Goal: Communication & Community: Answer question/provide support

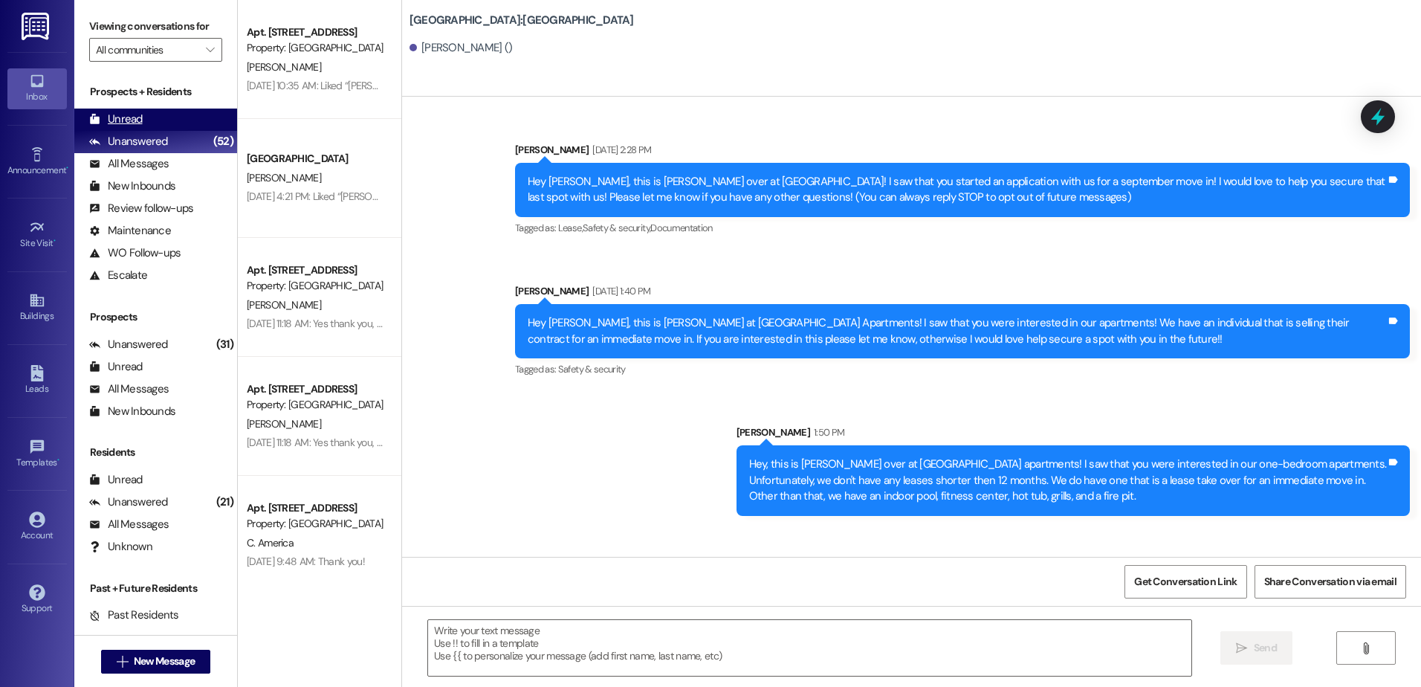
click at [143, 120] on div "Unread (0)" at bounding box center [155, 119] width 163 height 22
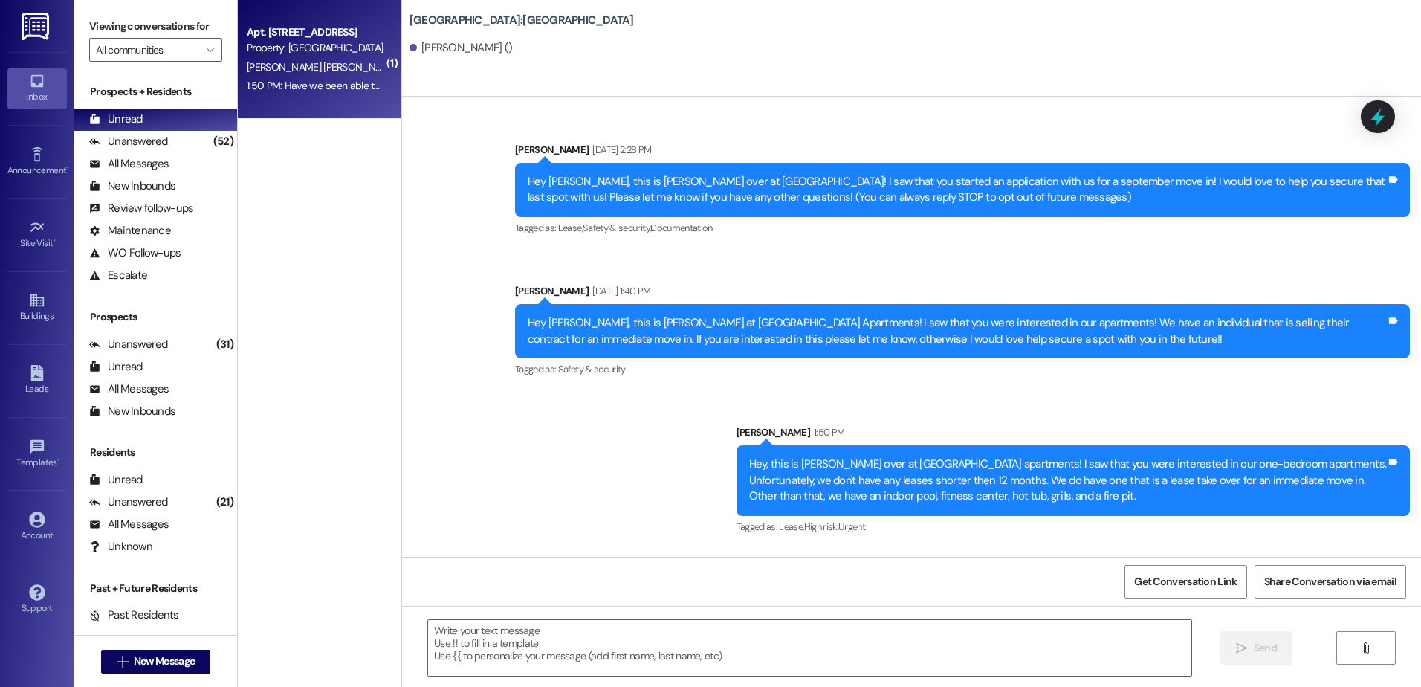
click at [311, 50] on div "Property: [GEOGRAPHIC_DATA]" at bounding box center [315, 48] width 137 height 16
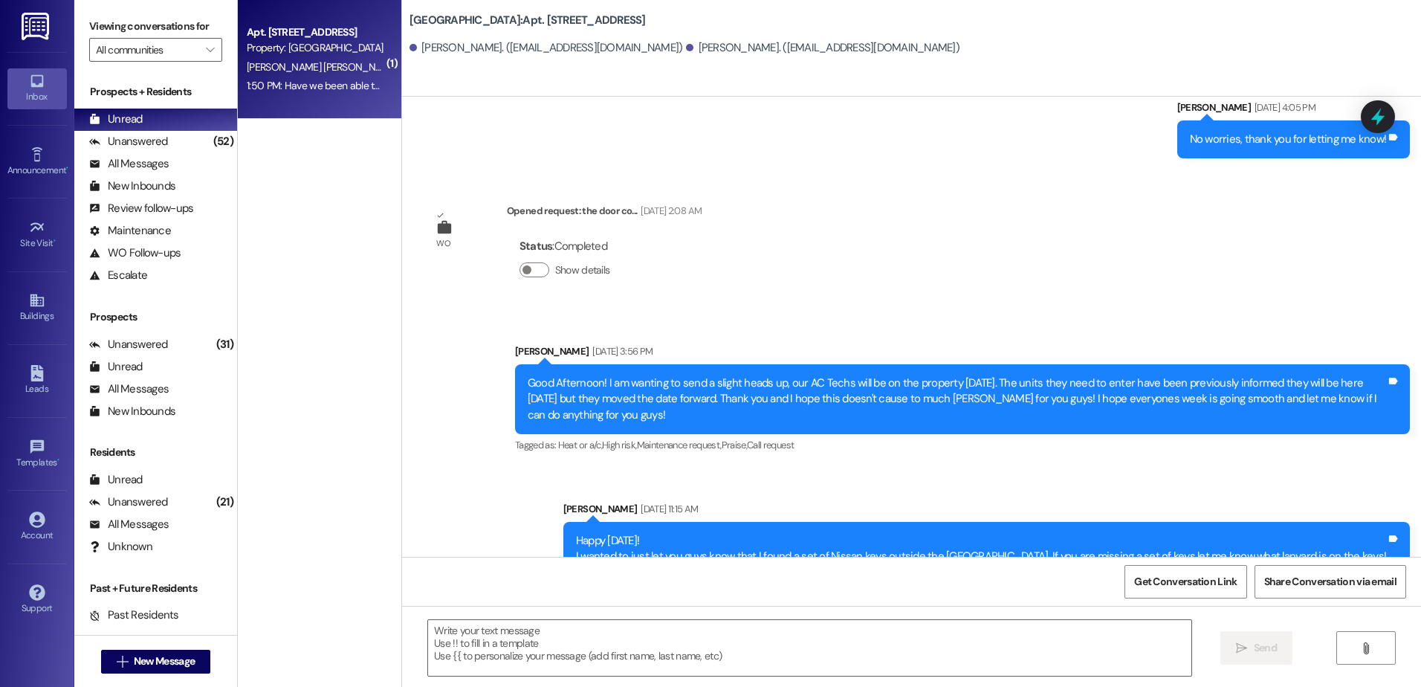
scroll to position [8608, 0]
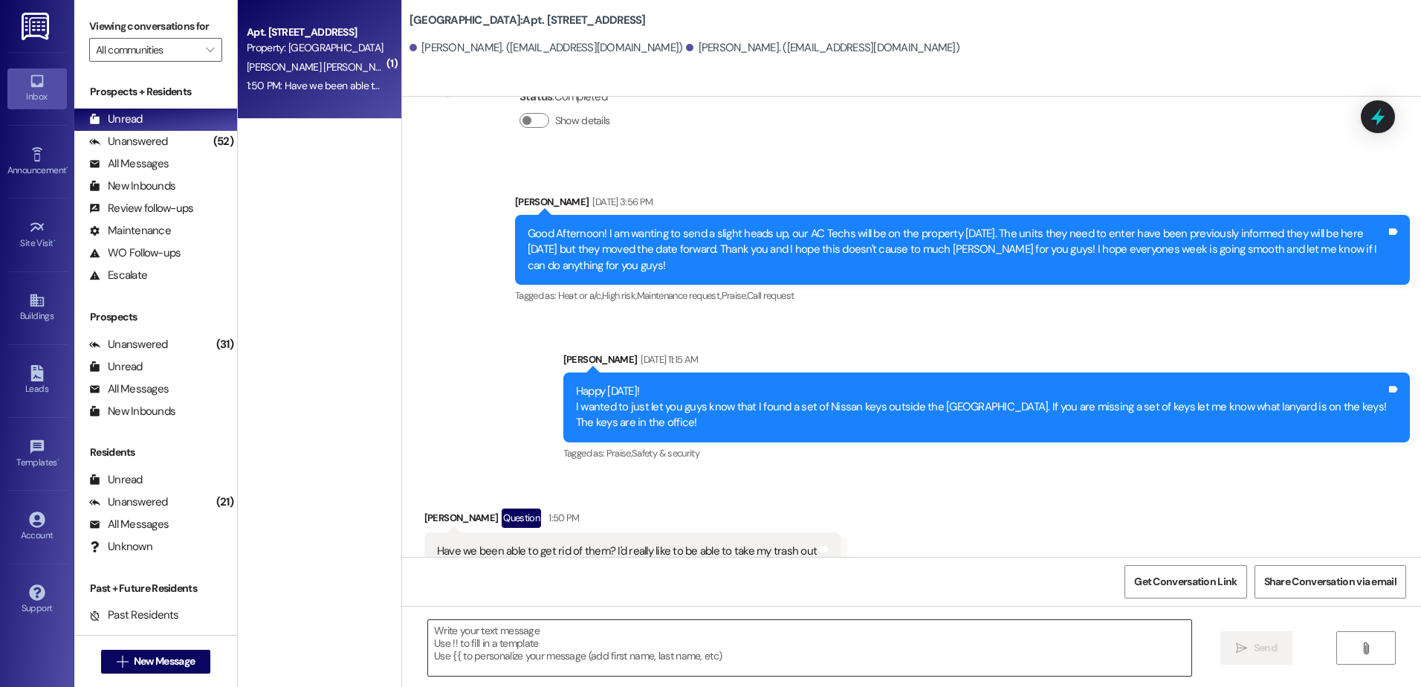
click at [555, 648] on textarea at bounding box center [809, 648] width 762 height 56
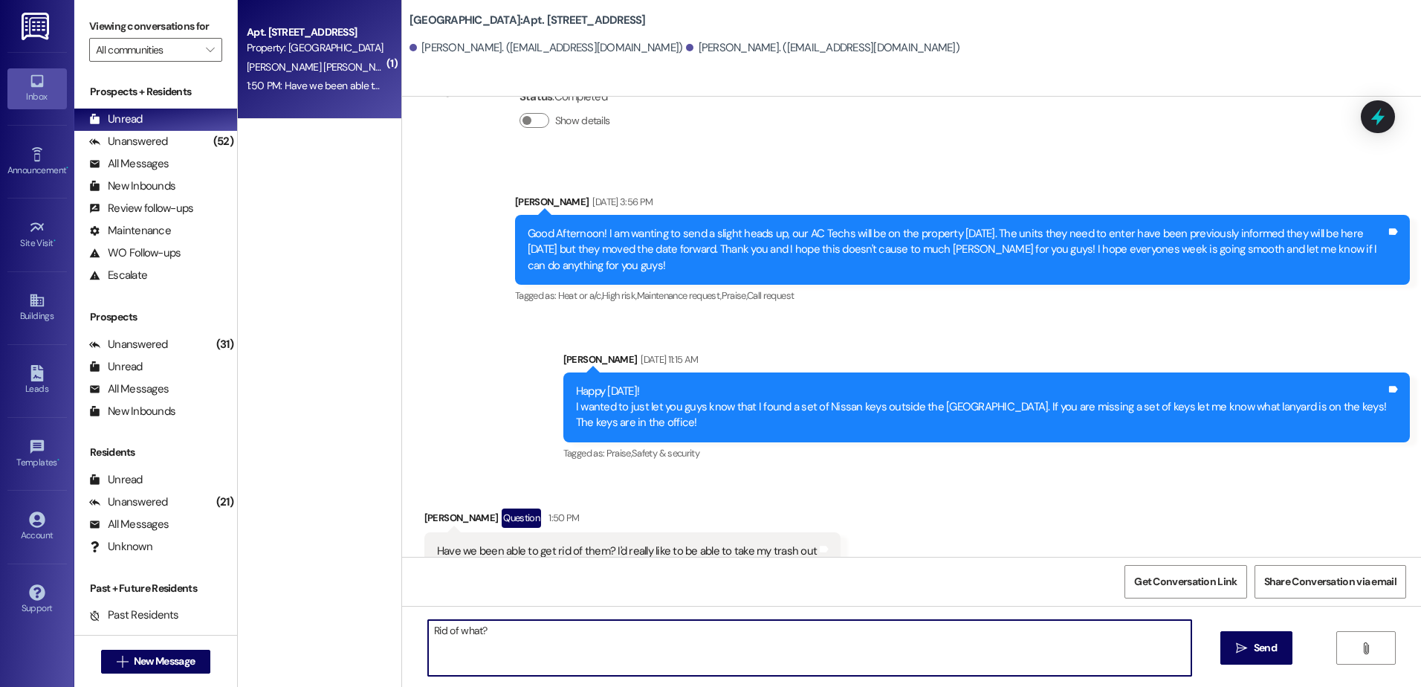
type textarea "Rid of what?"
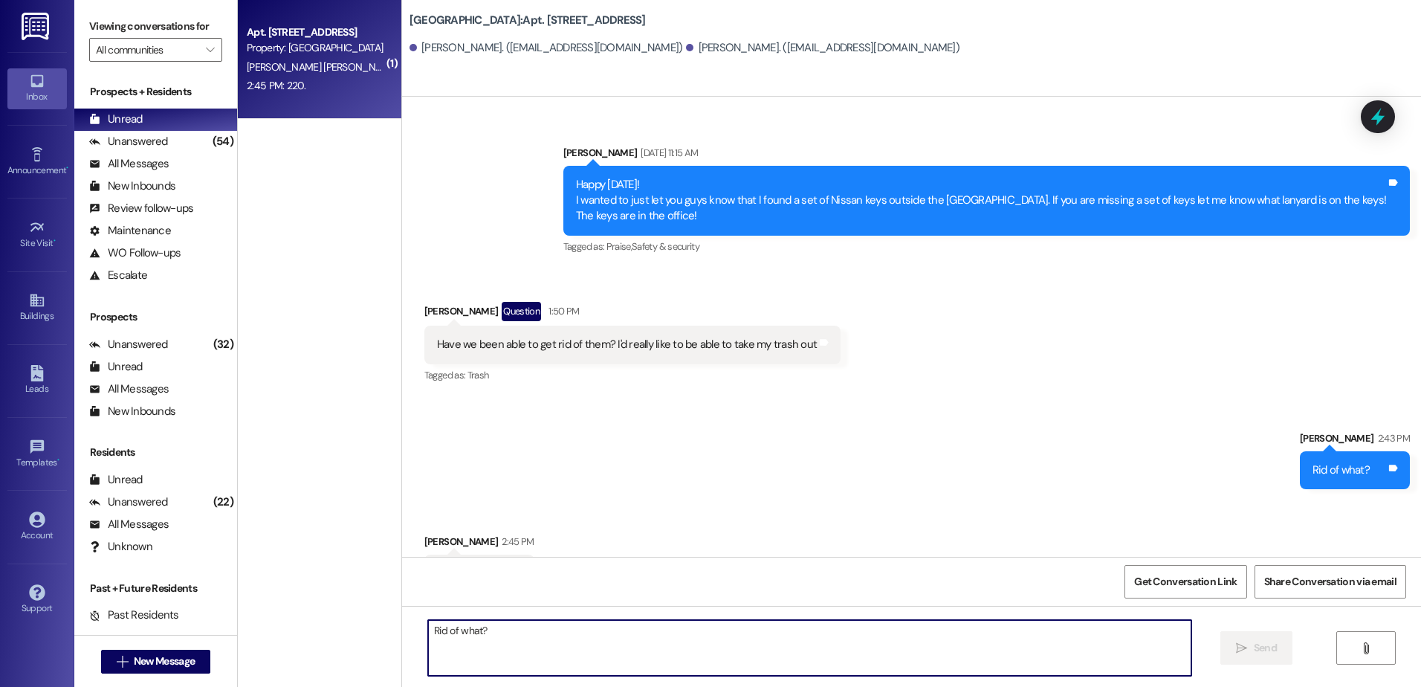
scroll to position [8816, 0]
click at [519, 641] on textarea "Rid of what?" at bounding box center [809, 648] width 762 height 56
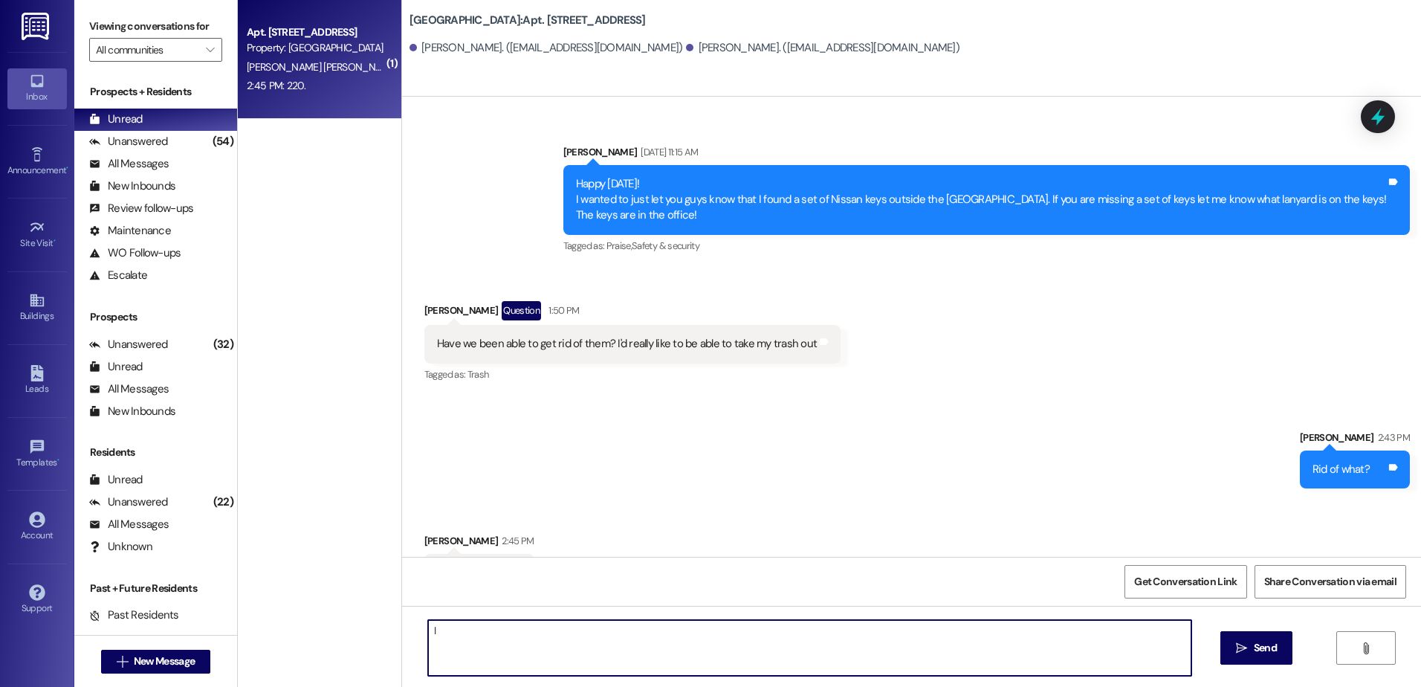
type textarea "I"
type textarea "I waiting to hear back about a few things, but I just checked and I didn't see …"
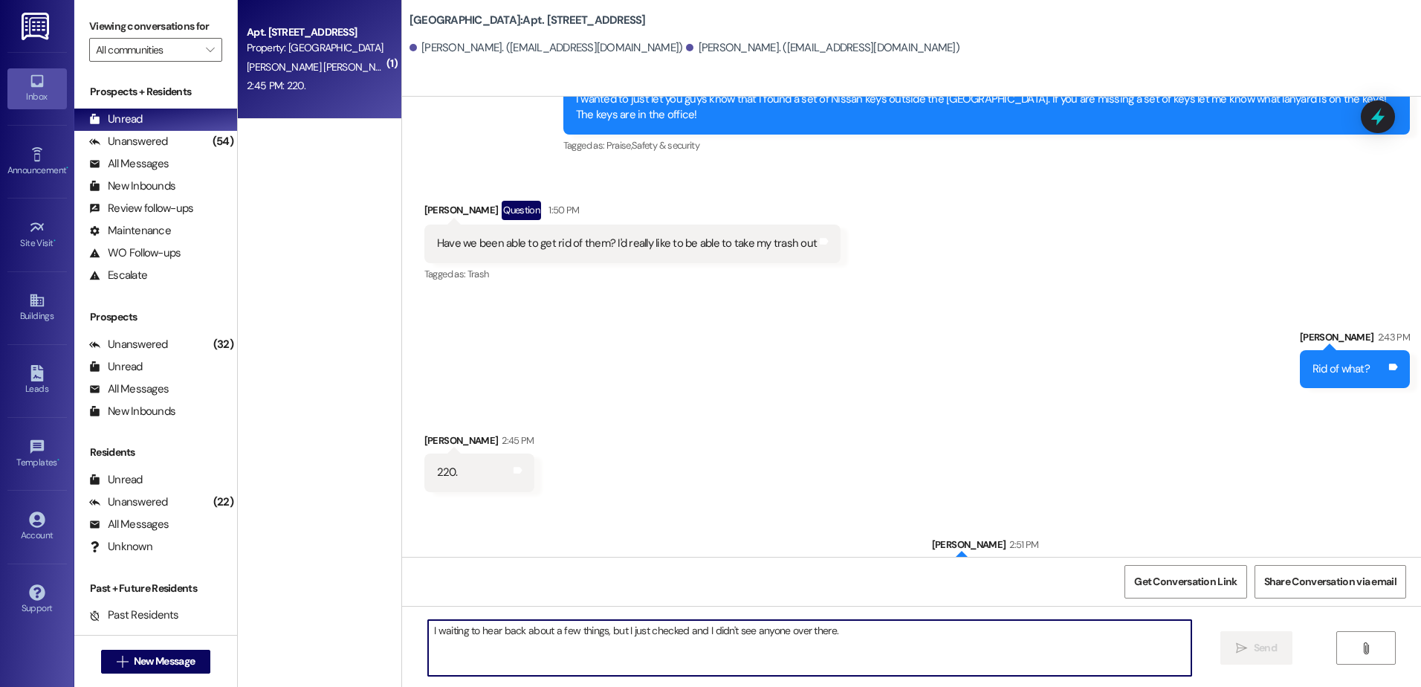
scroll to position [8919, 0]
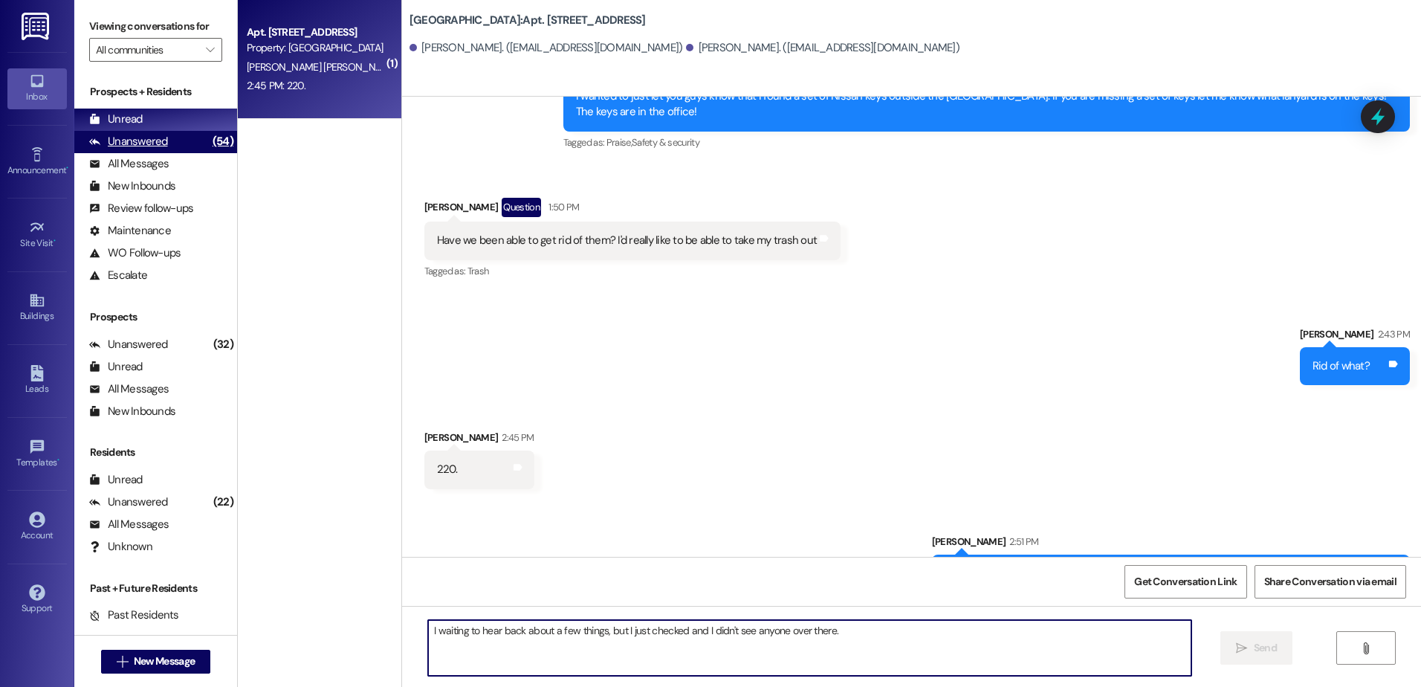
click at [149, 138] on div "Unanswered" at bounding box center [128, 142] width 79 height 16
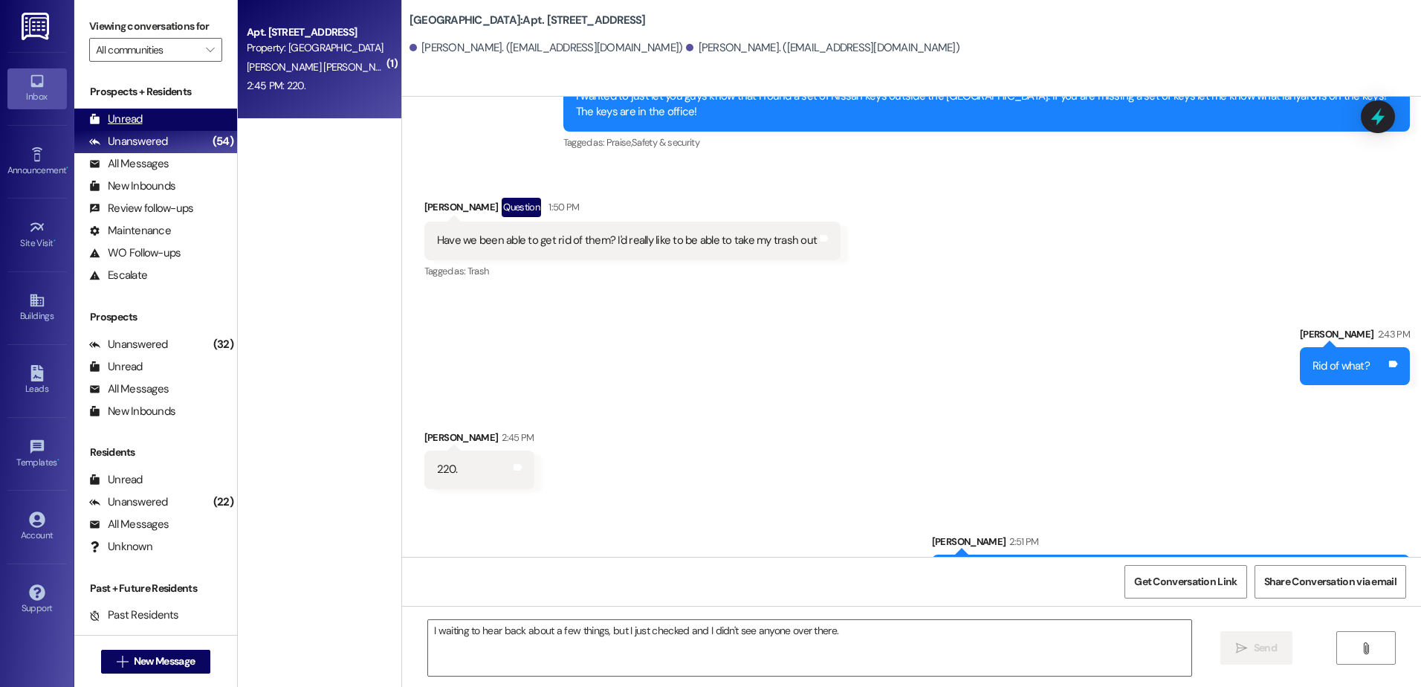
click at [147, 121] on div "Unread (0)" at bounding box center [155, 119] width 163 height 22
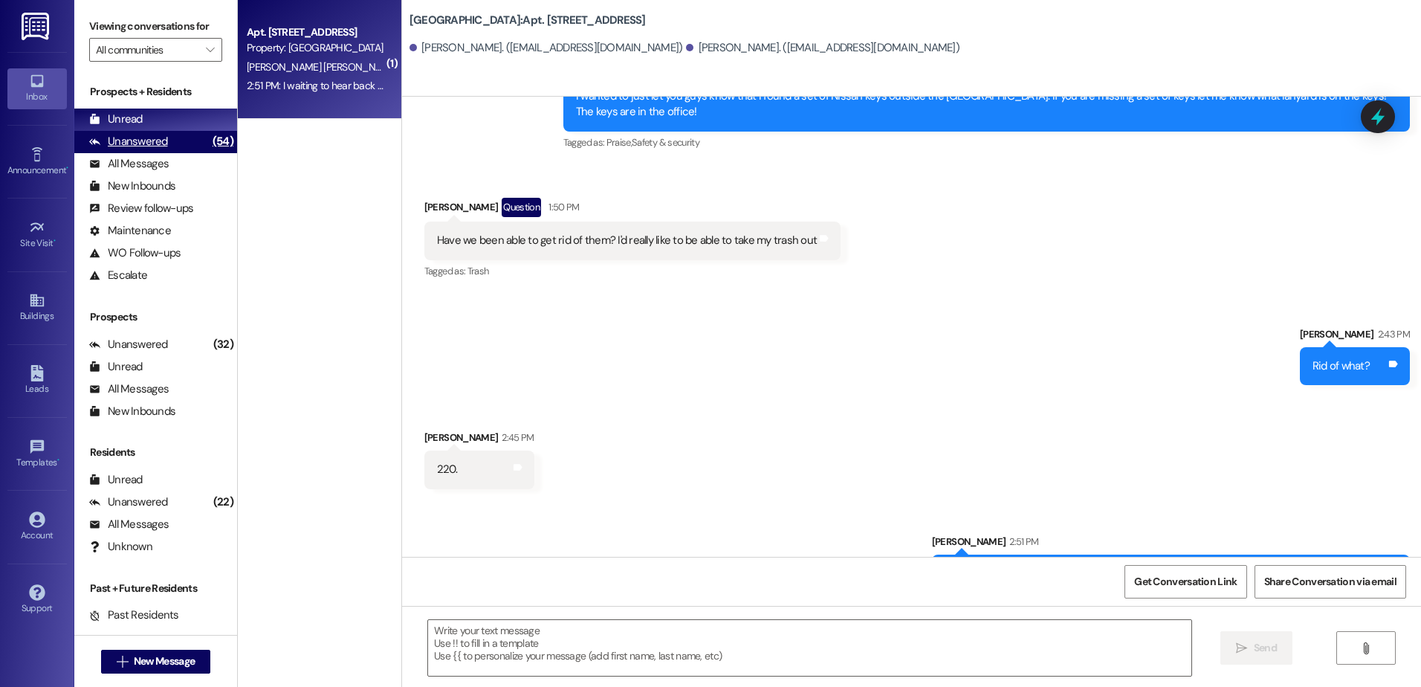
click at [209, 146] on div "(54)" at bounding box center [223, 141] width 28 height 23
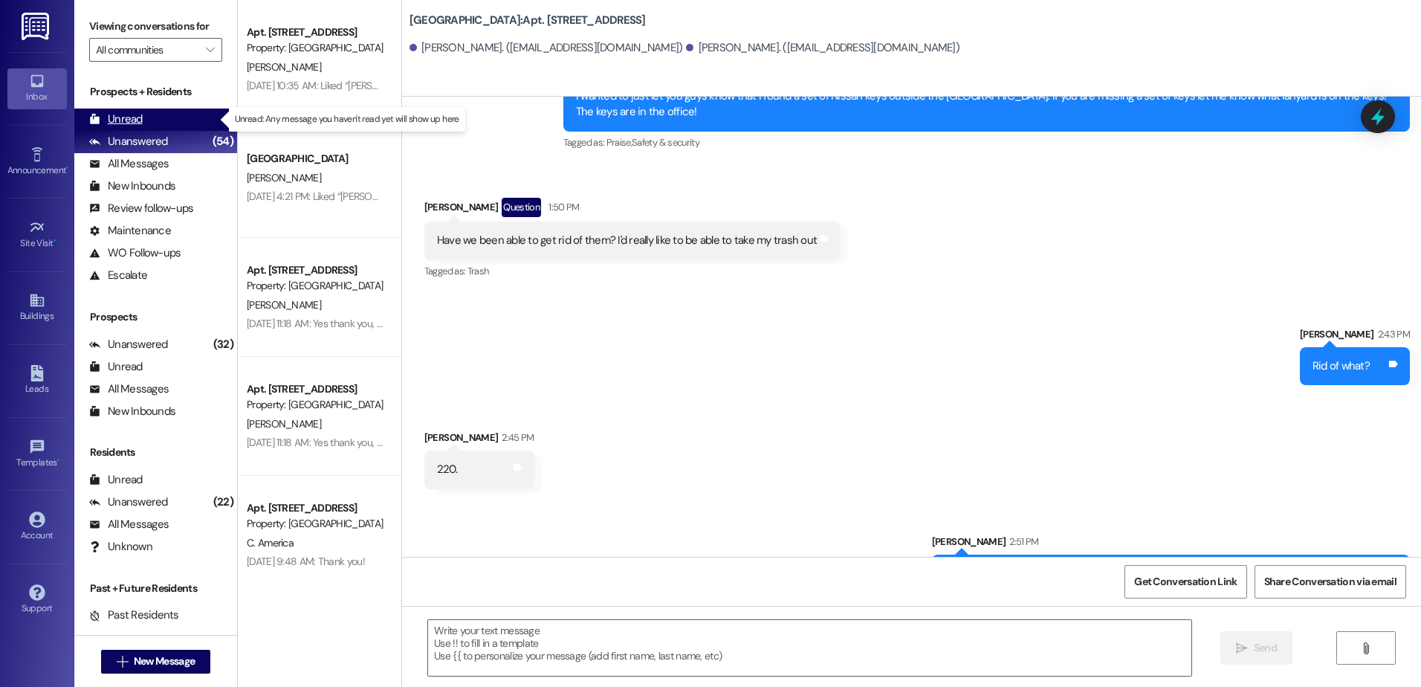
click at [187, 122] on div "Unread (0)" at bounding box center [155, 119] width 163 height 22
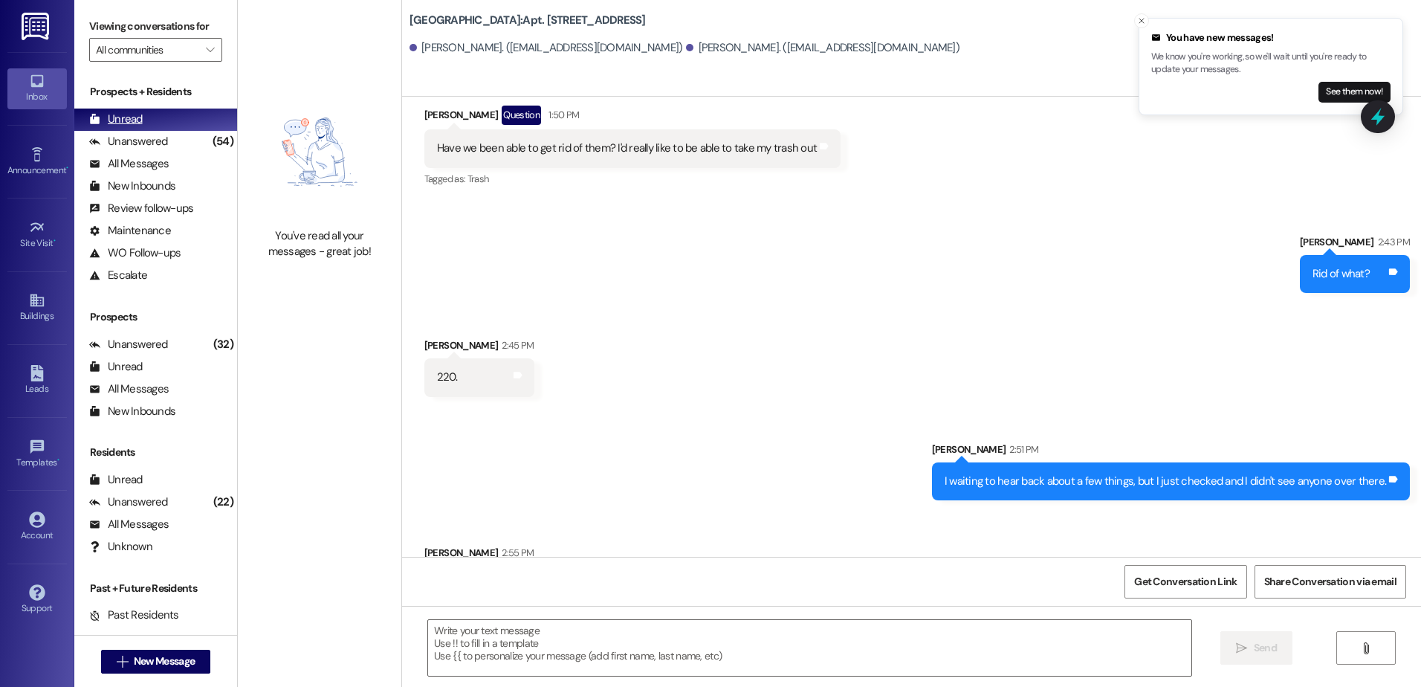
scroll to position [9022, 0]
